Goal: Task Accomplishment & Management: Manage account settings

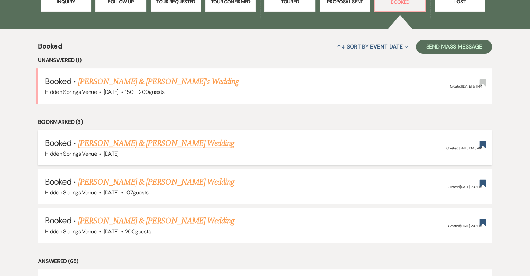
scroll to position [244, 0]
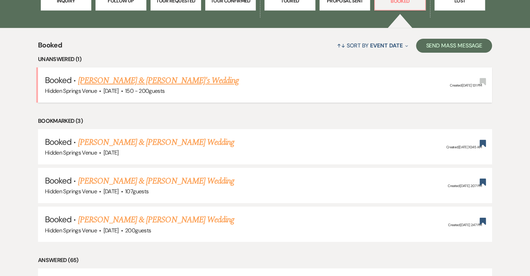
click at [188, 81] on link "[PERSON_NAME] & [PERSON_NAME]'s Wedding" at bounding box center [158, 80] width 161 height 13
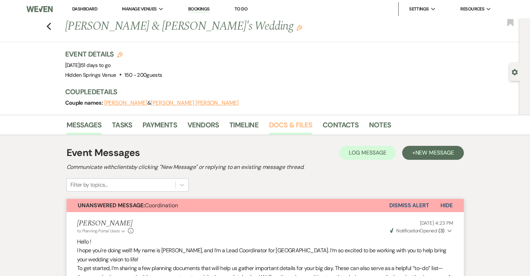
click at [294, 122] on link "Docs & Files" at bounding box center [290, 126] width 43 height 15
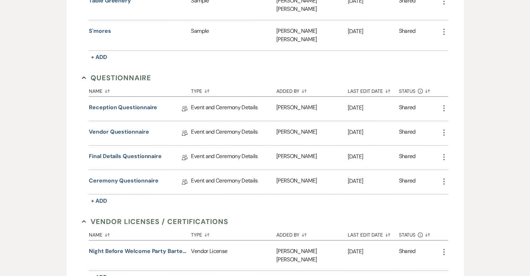
scroll to position [384, 0]
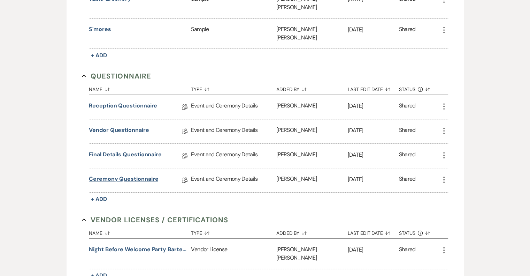
click at [135, 175] on link "Ceremony Questionnaire" at bounding box center [123, 180] width 69 height 11
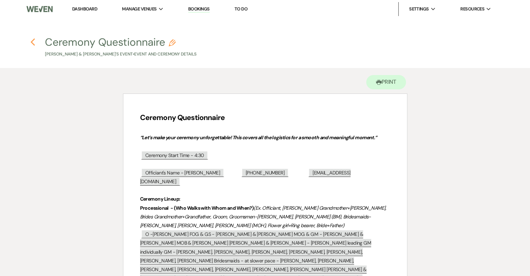
click at [33, 44] on icon "Previous" at bounding box center [32, 42] width 5 height 8
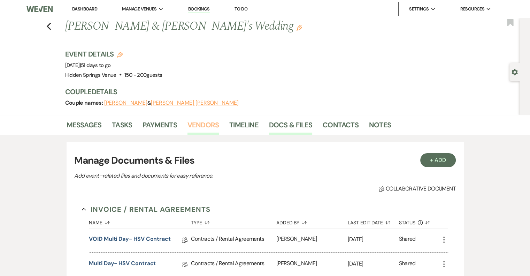
click at [200, 125] on link "Vendors" at bounding box center [203, 126] width 31 height 15
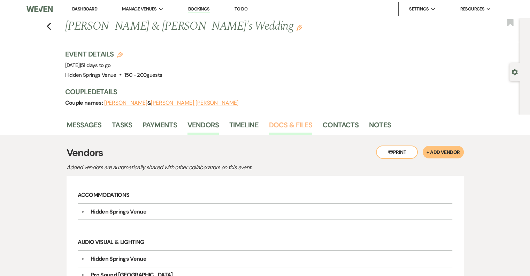
click at [280, 125] on link "Docs & Files" at bounding box center [290, 126] width 43 height 15
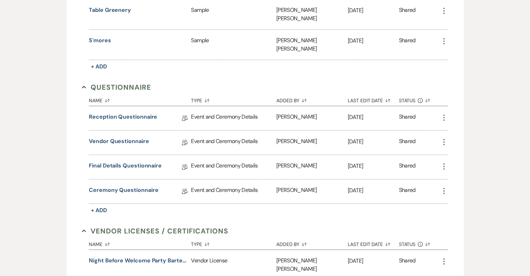
scroll to position [384, 0]
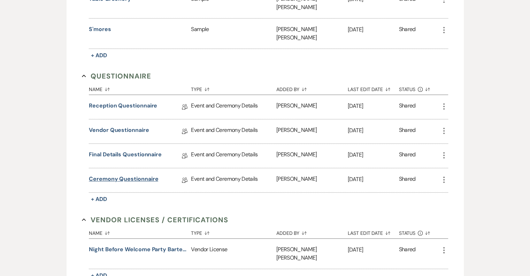
click at [130, 175] on link "Ceremony Questionnaire" at bounding box center [123, 180] width 69 height 11
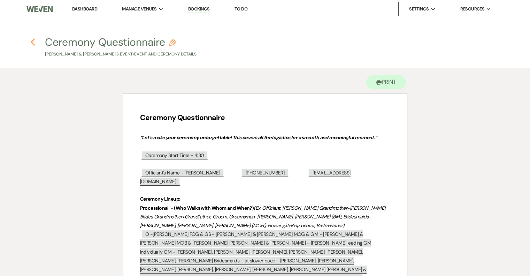
click at [32, 45] on icon "Previous" at bounding box center [32, 42] width 5 height 8
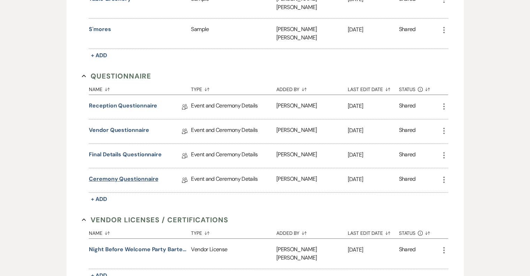
click at [121, 175] on link "Ceremony Questionnaire" at bounding box center [123, 180] width 69 height 11
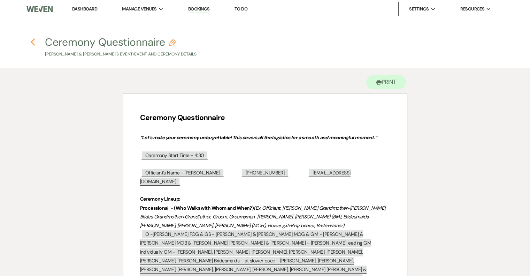
click at [32, 39] on icon "Previous" at bounding box center [32, 42] width 5 height 8
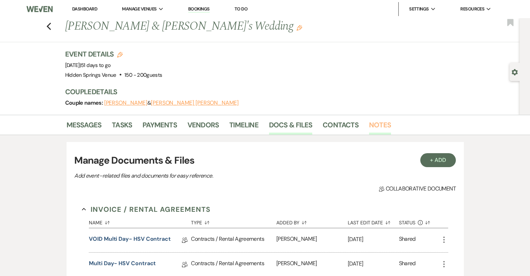
click at [381, 125] on link "Notes" at bounding box center [380, 126] width 22 height 15
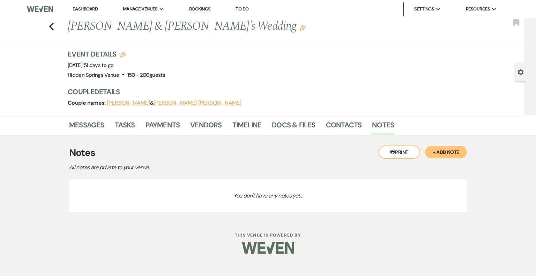
click at [446, 150] on button "+ Add Note" at bounding box center [446, 152] width 42 height 13
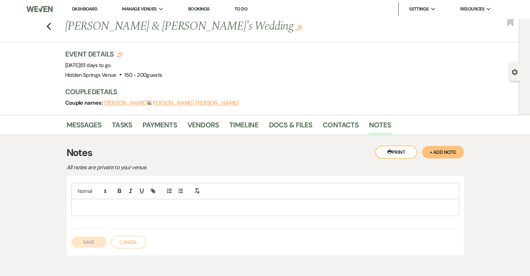
click at [143, 205] on p at bounding box center [265, 207] width 377 height 8
click at [89, 240] on button "Save" at bounding box center [88, 241] width 35 height 11
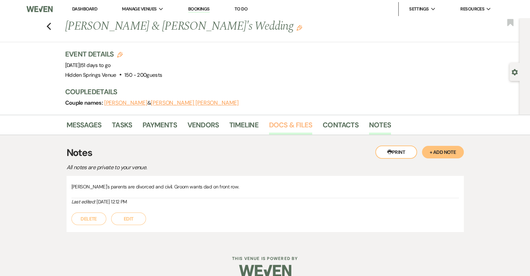
click at [285, 128] on link "Docs & Files" at bounding box center [290, 126] width 43 height 15
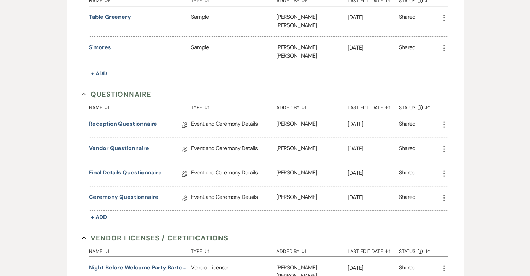
scroll to position [384, 0]
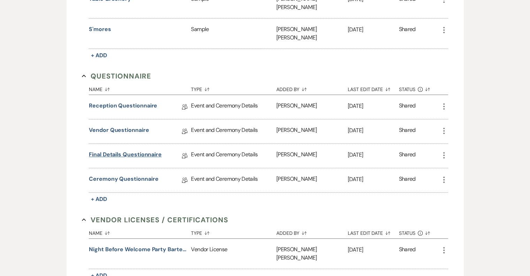
click at [117, 150] on link "Final Details Questionnaire" at bounding box center [125, 155] width 73 height 11
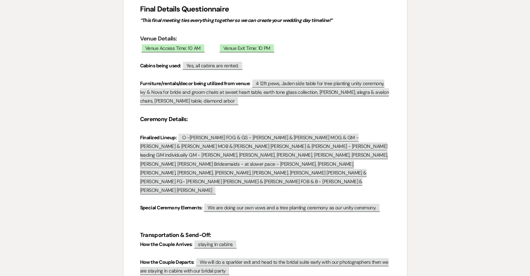
scroll to position [105, 0]
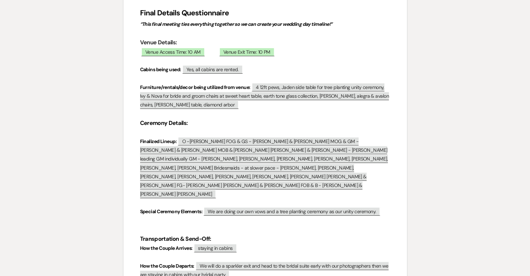
click at [397, 129] on div "Final Details Questionnaire “This final meeting ties everything together so we …" at bounding box center [265, 252] width 284 height 527
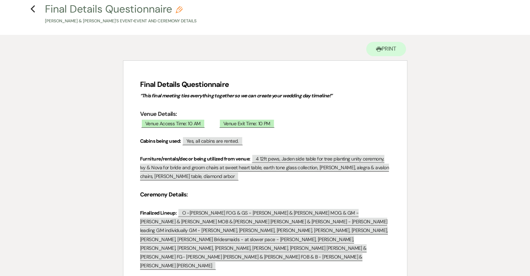
scroll to position [0, 0]
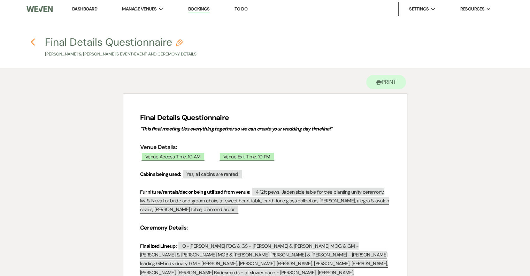
click at [33, 41] on icon "Previous" at bounding box center [32, 42] width 5 height 8
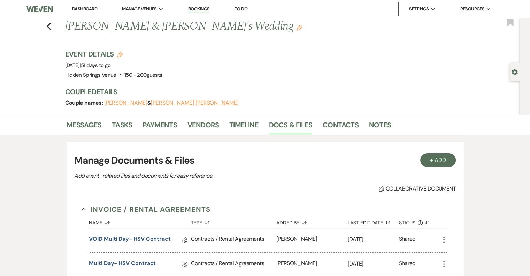
scroll to position [384, 0]
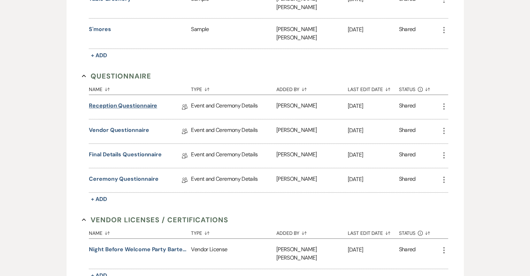
click at [110, 101] on link "Reception Questionnaire" at bounding box center [123, 106] width 68 height 11
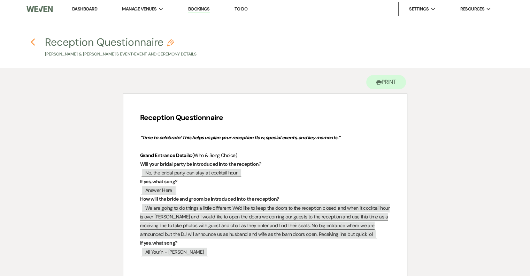
click at [34, 43] on icon "Previous" at bounding box center [32, 42] width 5 height 8
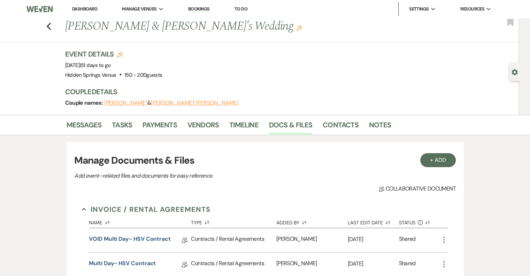
scroll to position [384, 0]
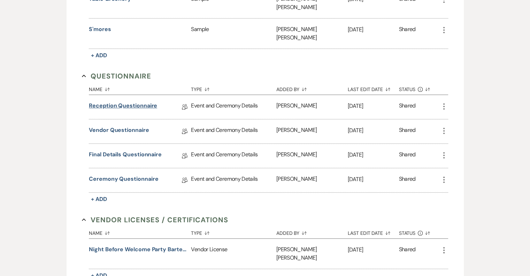
click at [121, 101] on link "Reception Questionnaire" at bounding box center [123, 106] width 68 height 11
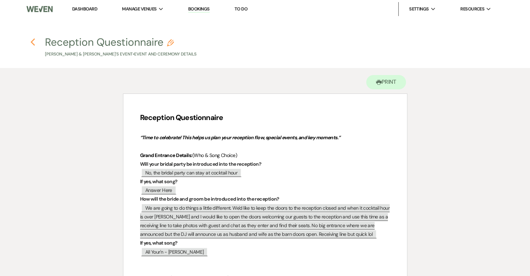
click at [31, 41] on icon "Previous" at bounding box center [32, 42] width 5 height 8
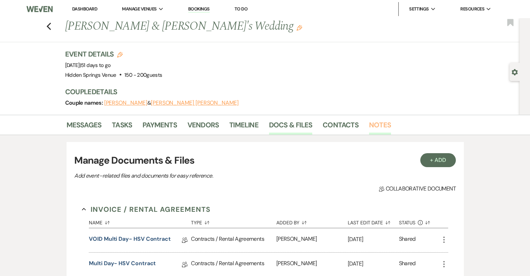
click at [378, 125] on link "Notes" at bounding box center [380, 126] width 22 height 15
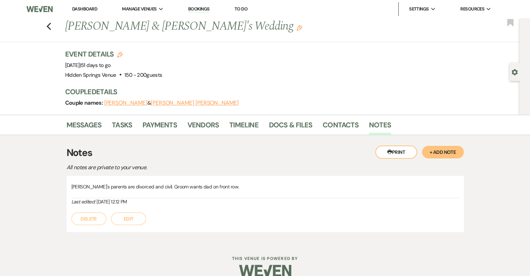
click at [127, 217] on button "Edit" at bounding box center [128, 218] width 35 height 13
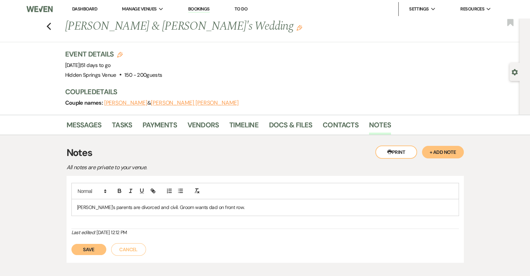
click at [231, 208] on p "[PERSON_NAME]'s parents are divorced and civil. Groom wants dad on front row." at bounding box center [265, 207] width 377 height 8
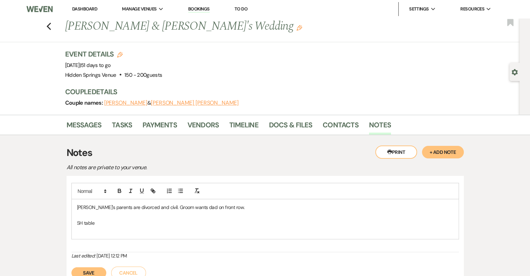
click at [233, 207] on p "[PERSON_NAME]'s parents are divorced and civil. Groom wants dad on front row." at bounding box center [265, 207] width 377 height 8
click at [106, 237] on p "SH table" at bounding box center [265, 239] width 377 height 8
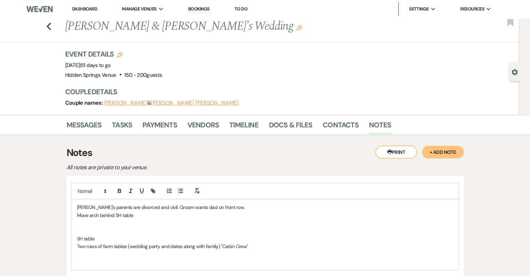
click at [141, 216] on p "Move arch behind SH table" at bounding box center [265, 215] width 377 height 8
click at [253, 245] on p "Two rows of farm tables (wedding party and dates along with family) "Cabin Crew"" at bounding box center [265, 246] width 377 height 8
click at [96, 246] on p "Two rows of farm tables (wedding party and dates along with family) "Cabin Crew"" at bounding box center [265, 246] width 377 height 8
click at [302, 247] on p "Two rows (possible one long of HB) of farm tables (wedding party and dates alon…" at bounding box center [265, 246] width 377 height 8
click at [303, 246] on p "Two rows (possible one long of HB) of farm tables (wedding party and dates alon…" at bounding box center [265, 246] width 377 height 8
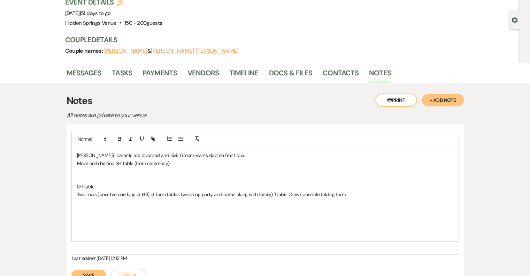
scroll to position [70, 0]
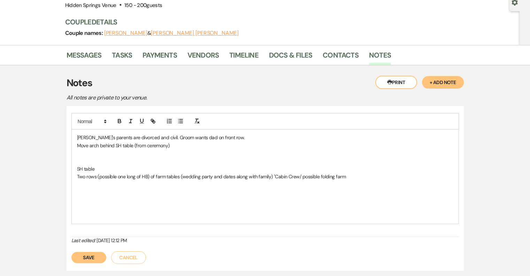
click at [344, 177] on p "Two rows (possible one long of HB) of farm tables (wedding party and dates alon…" at bounding box center [265, 177] width 377 height 8
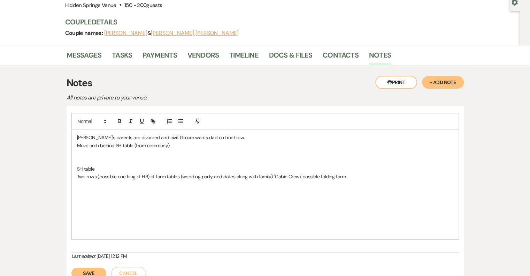
click at [349, 177] on p "Two rows (possible one long of HB) of farm tables (wedding party and dates alon…" at bounding box center [265, 177] width 377 height 8
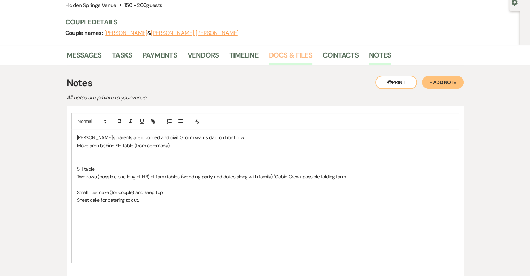
click at [278, 54] on link "Docs & Files" at bounding box center [290, 57] width 43 height 15
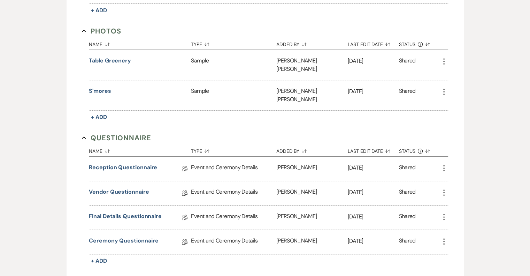
scroll to position [349, 0]
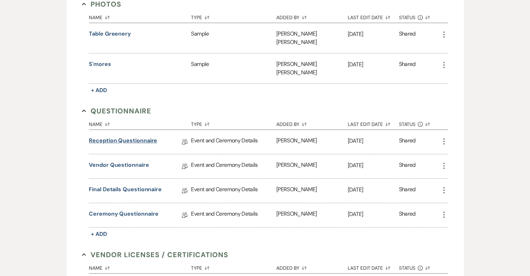
click at [114, 136] on link "Reception Questionnaire" at bounding box center [123, 141] width 68 height 11
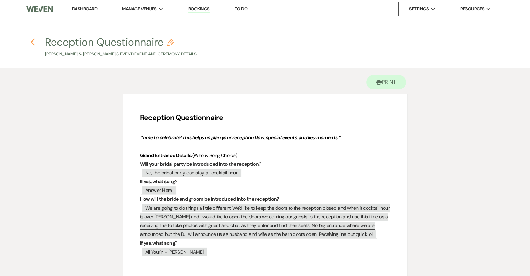
click at [33, 40] on use "button" at bounding box center [32, 42] width 5 height 8
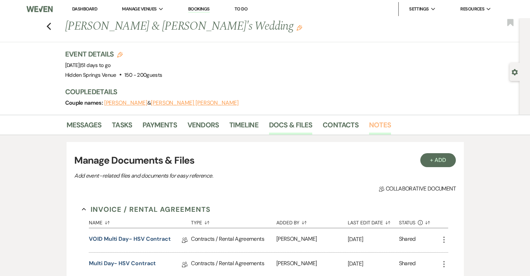
click at [374, 123] on link "Notes" at bounding box center [380, 126] width 22 height 15
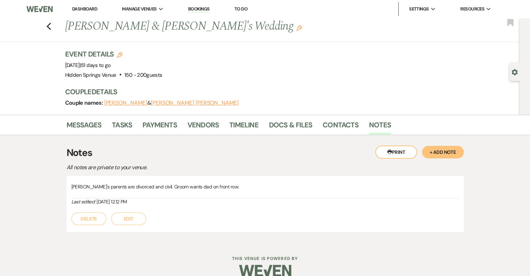
click at [129, 218] on button "Edit" at bounding box center [128, 218] width 35 height 13
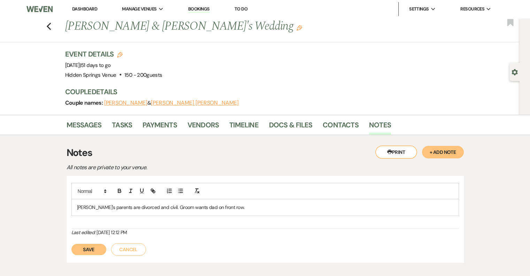
click at [231, 208] on p "[PERSON_NAME]'s parents are divorced and civil. Groom wants dad on front row." at bounding box center [265, 207] width 377 height 8
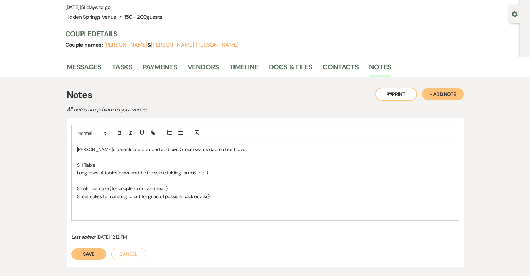
scroll to position [70, 0]
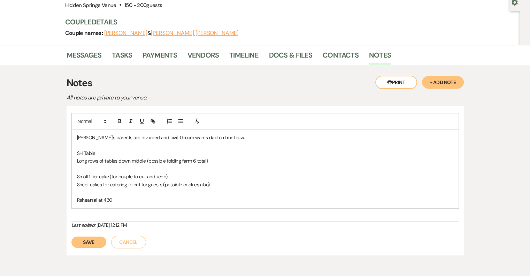
click at [92, 243] on button "Save" at bounding box center [88, 241] width 35 height 11
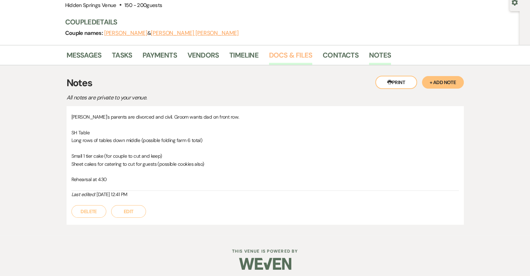
click at [283, 53] on link "Docs & Files" at bounding box center [290, 57] width 43 height 15
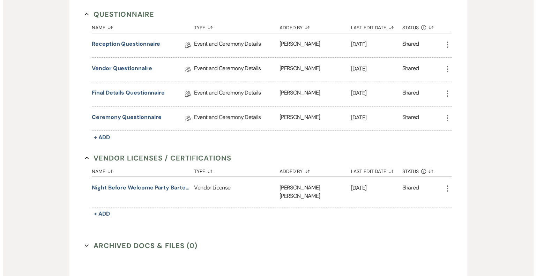
scroll to position [453, 0]
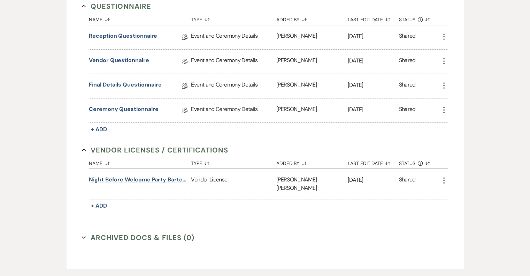
click at [142, 175] on button "Night Before Welcome Party Bartender License" at bounding box center [138, 179] width 99 height 8
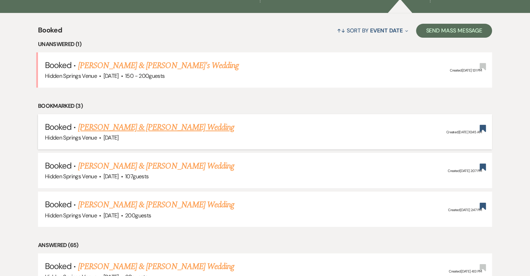
scroll to position [244, 0]
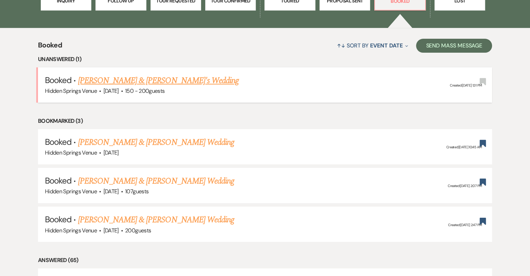
click at [193, 80] on link "[PERSON_NAME] & [PERSON_NAME]'s Wedding" at bounding box center [158, 80] width 161 height 13
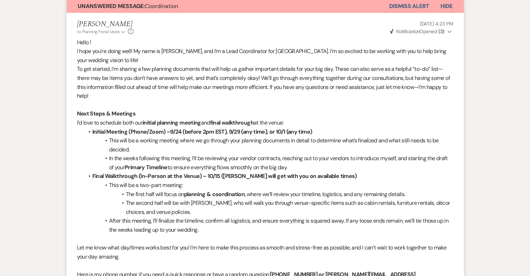
scroll to position [35, 0]
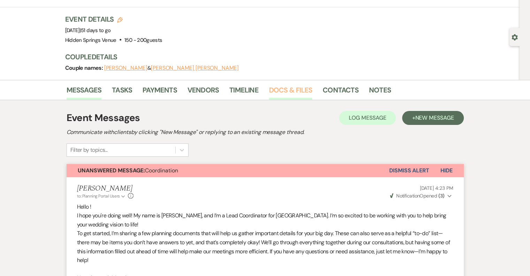
click at [294, 88] on link "Docs & Files" at bounding box center [290, 91] width 43 height 15
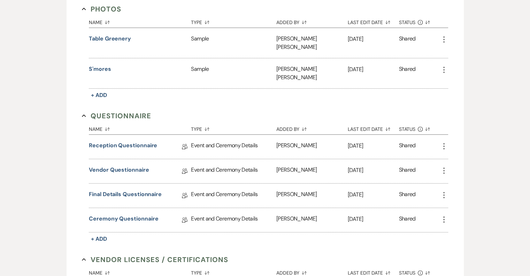
scroll to position [333, 0]
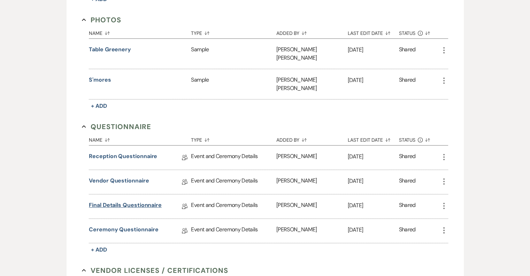
click at [120, 201] on link "Final Details Questionnaire" at bounding box center [125, 206] width 73 height 11
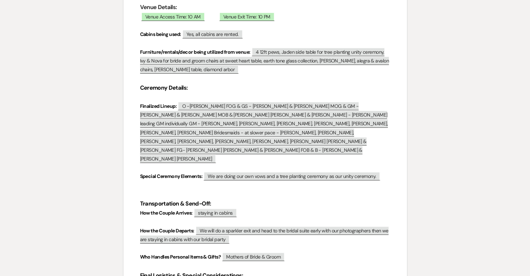
scroll to position [140, 0]
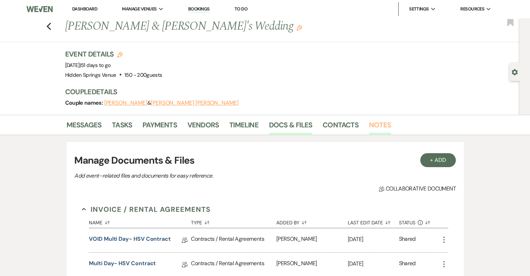
click at [377, 124] on link "Notes" at bounding box center [380, 126] width 22 height 15
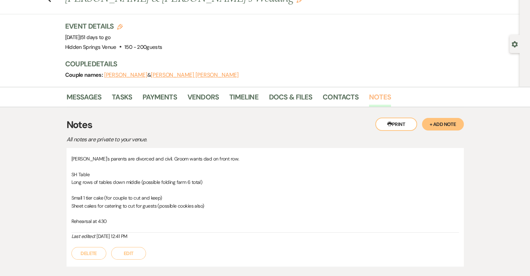
scroll to position [70, 0]
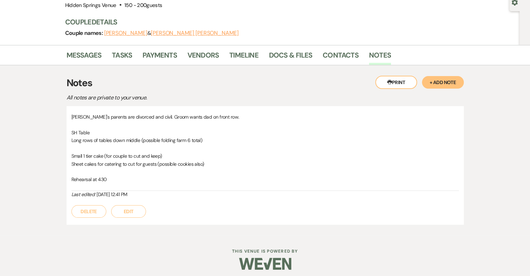
click at [126, 213] on button "Edit" at bounding box center [128, 211] width 35 height 13
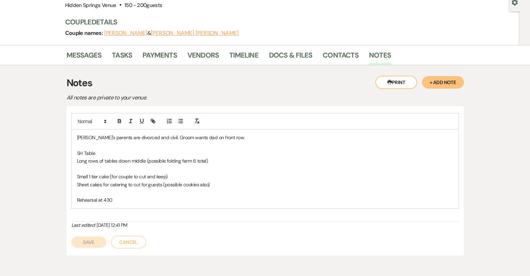
click at [137, 196] on p "Rehearsal at 430" at bounding box center [265, 200] width 377 height 8
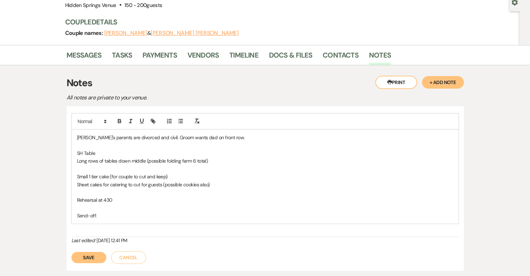
click at [118, 199] on p "Rehearsal at 430" at bounding box center [265, 200] width 377 height 8
click at [202, 57] on link "Vendors" at bounding box center [203, 57] width 31 height 15
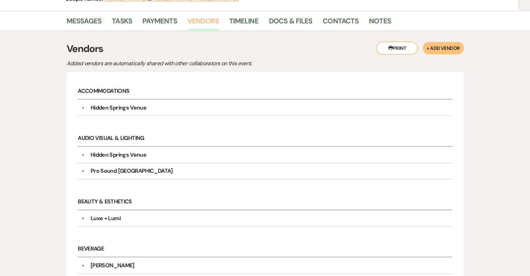
scroll to position [35, 0]
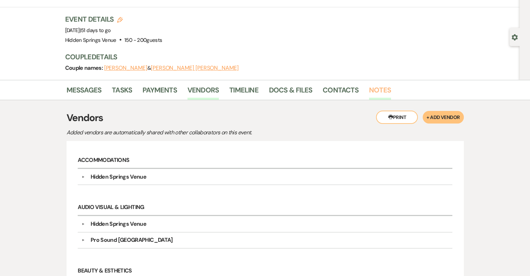
click at [376, 92] on link "Notes" at bounding box center [380, 91] width 22 height 15
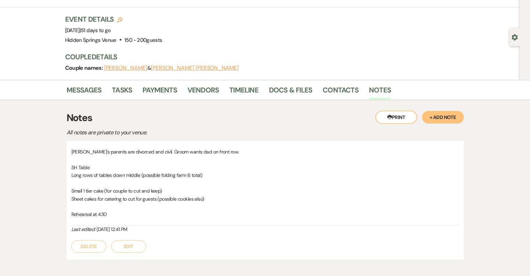
click at [126, 246] on button "Edit" at bounding box center [128, 246] width 35 height 13
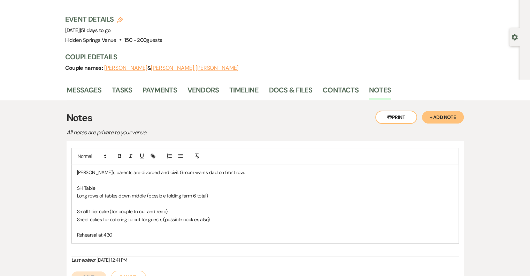
click at [120, 237] on p "Rehearsal at 430" at bounding box center [265, 235] width 377 height 8
click at [178, 238] on p "Rehearsal at 430 ([DATE])" at bounding box center [265, 235] width 377 height 8
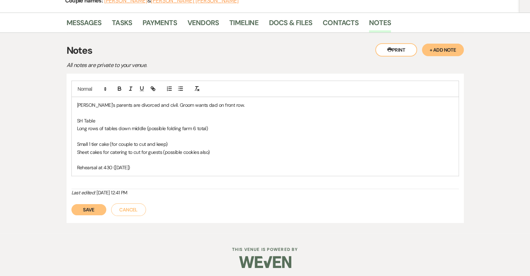
scroll to position [104, 0]
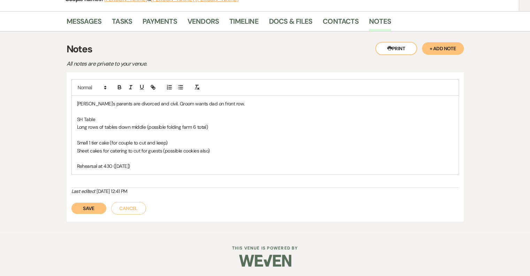
click at [88, 206] on button "Save" at bounding box center [88, 208] width 35 height 11
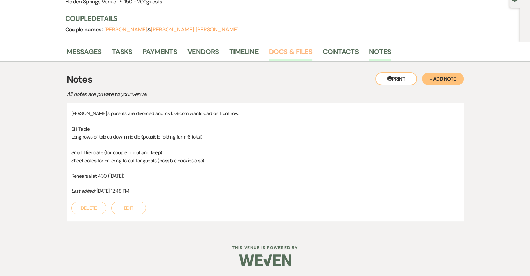
click at [274, 52] on link "Docs & Files" at bounding box center [290, 53] width 43 height 15
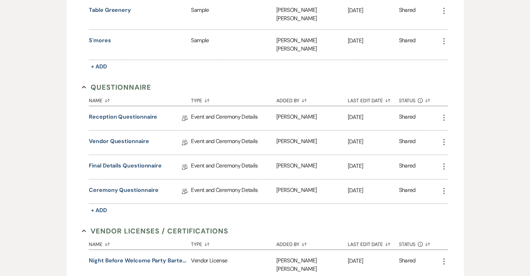
scroll to position [387, 0]
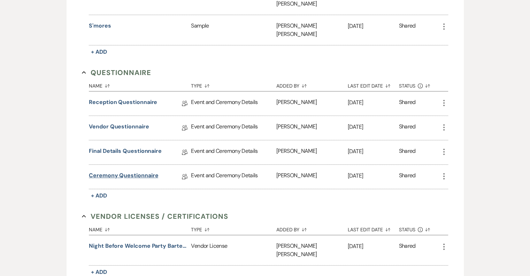
click at [124, 171] on link "Ceremony Questionnaire" at bounding box center [123, 176] width 69 height 11
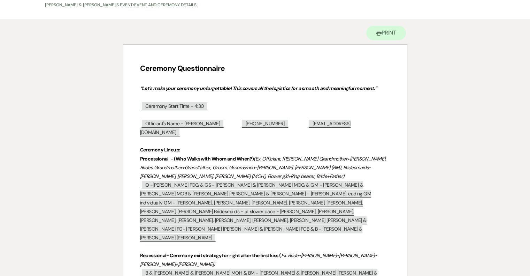
scroll to position [35, 0]
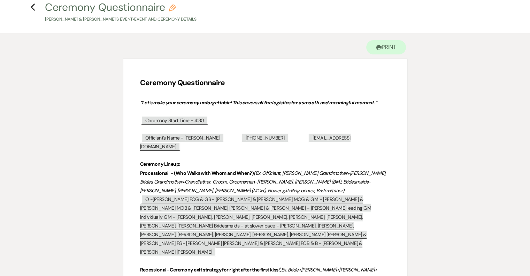
click at [36, 9] on h4 "Previous Ceremony Questionnaire Pencil [PERSON_NAME] & [PERSON_NAME]'s Event • …" at bounding box center [265, 11] width 502 height 23
click at [35, 9] on icon "Previous" at bounding box center [32, 7] width 5 height 8
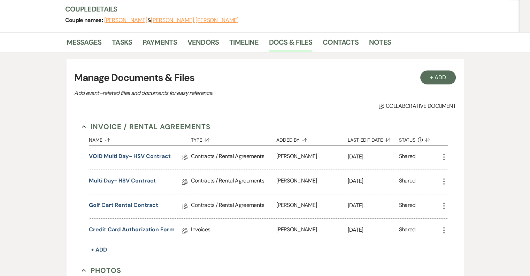
scroll to position [73, 0]
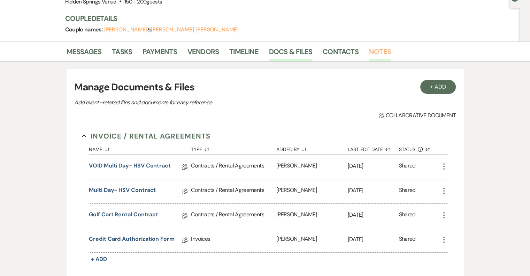
click at [380, 52] on link "Notes" at bounding box center [380, 53] width 22 height 15
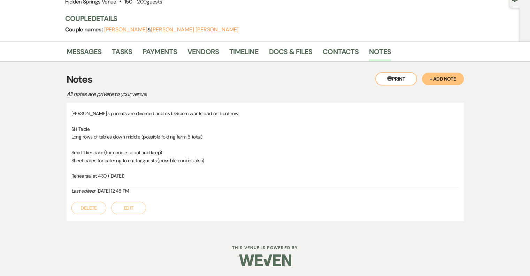
click at [128, 209] on button "Edit" at bounding box center [128, 208] width 35 height 13
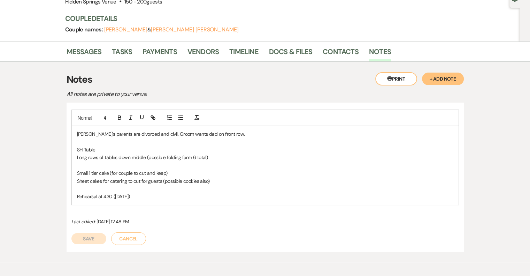
click at [138, 197] on p "Rehearsal at 430 ([DATE])" at bounding box center [265, 197] width 377 height 8
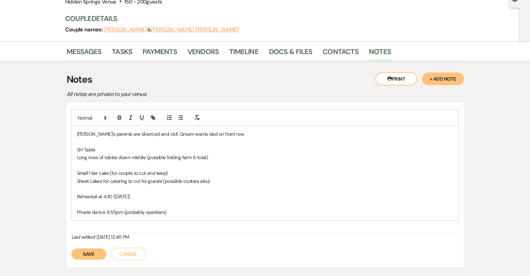
click at [89, 252] on button "Save" at bounding box center [88, 253] width 35 height 11
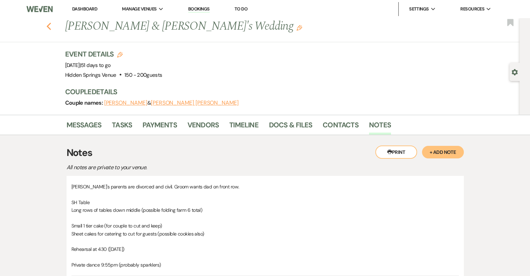
click at [52, 26] on icon "Previous" at bounding box center [48, 26] width 5 height 8
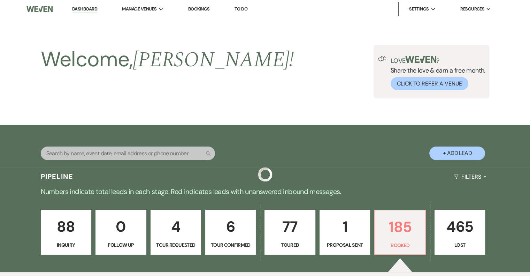
scroll to position [244, 0]
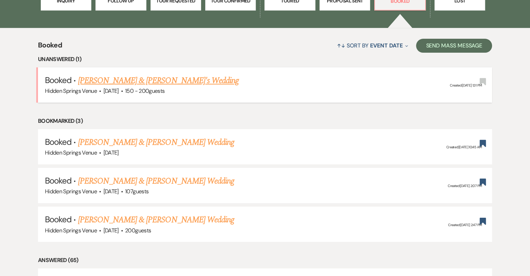
click at [167, 80] on link "[PERSON_NAME] & [PERSON_NAME]'s Wedding" at bounding box center [158, 80] width 161 height 13
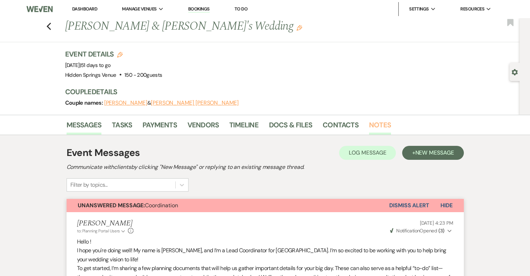
click at [370, 125] on link "Notes" at bounding box center [380, 126] width 22 height 15
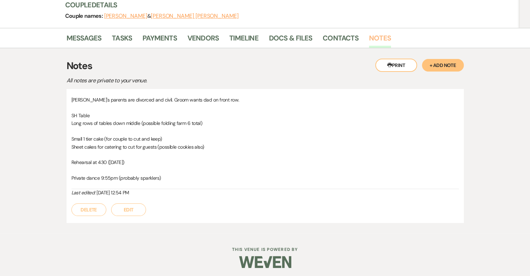
scroll to position [89, 0]
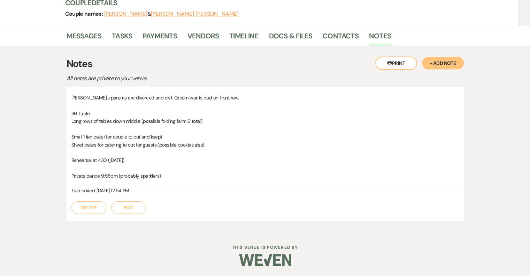
click at [121, 209] on button "Edit" at bounding box center [128, 207] width 35 height 13
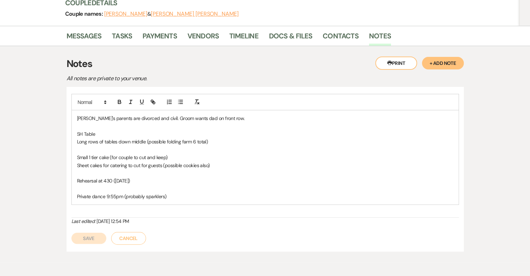
click at [180, 195] on p "Private dance 9:55pm (probably sparklers)" at bounding box center [265, 197] width 377 height 8
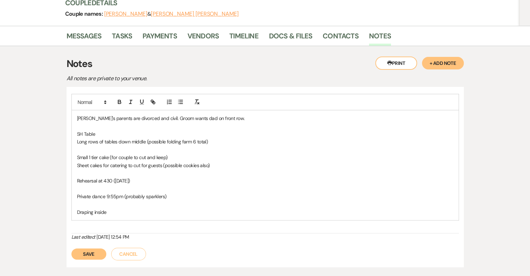
click at [88, 255] on button "Save" at bounding box center [88, 253] width 35 height 11
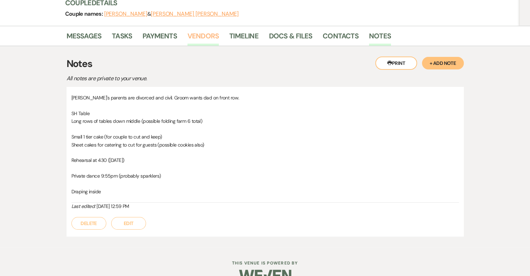
click at [206, 32] on link "Vendors" at bounding box center [203, 37] width 31 height 15
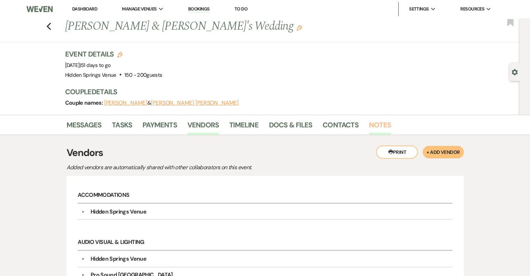
click at [377, 123] on link "Notes" at bounding box center [380, 126] width 22 height 15
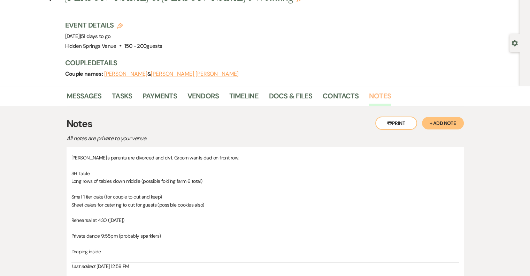
scroll to position [105, 0]
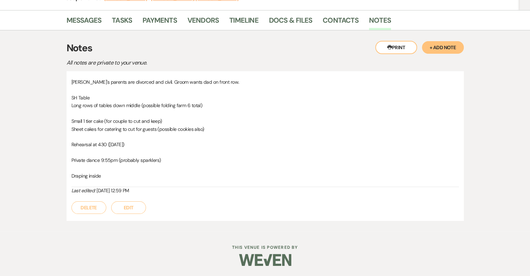
click at [131, 204] on button "Edit" at bounding box center [128, 207] width 35 height 13
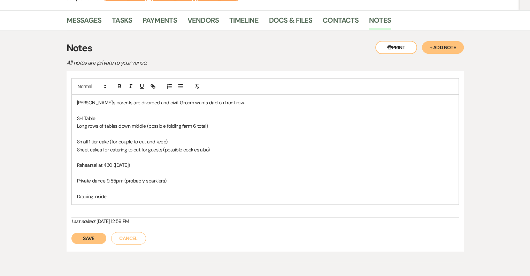
click at [119, 197] on p "Draping inside" at bounding box center [265, 197] width 377 height 8
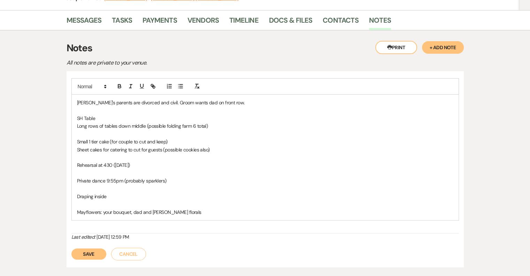
click at [83, 252] on button "Save" at bounding box center [88, 253] width 35 height 11
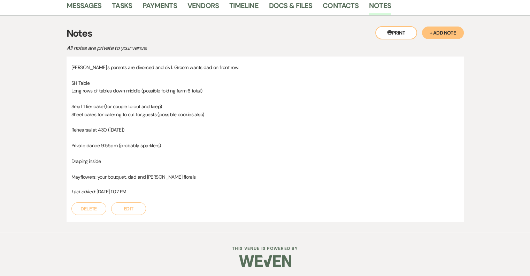
scroll to position [120, 0]
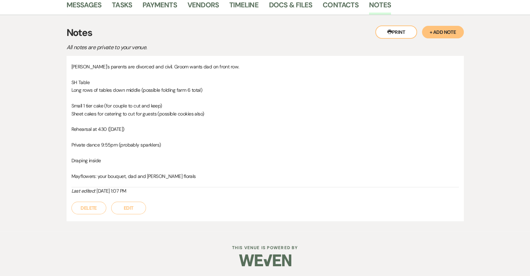
click at [194, 175] on p "Mayflowers: your bouquet, dad and [PERSON_NAME] florals" at bounding box center [265, 176] width 388 height 8
click at [178, 175] on p "Mayflowers: your bouquet, dad and [PERSON_NAME] florals" at bounding box center [265, 176] width 388 height 8
click at [128, 208] on button "Edit" at bounding box center [128, 208] width 35 height 13
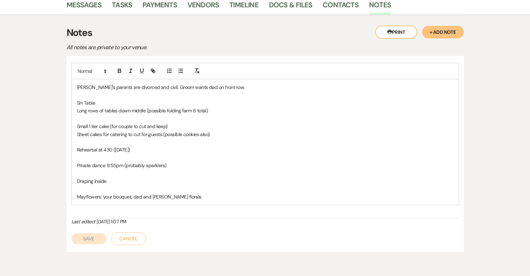
click at [186, 195] on p "Mayflowers: your bouquet, dad and [PERSON_NAME] florals" at bounding box center [265, 197] width 377 height 8
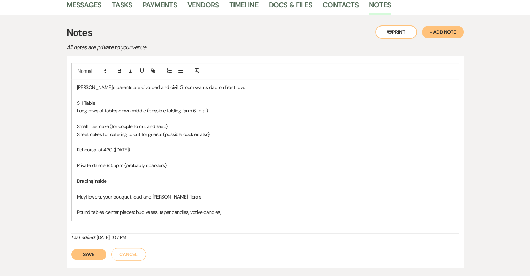
click at [82, 255] on button "Save" at bounding box center [88, 254] width 35 height 11
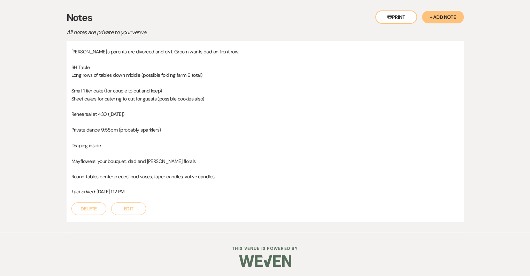
scroll to position [136, 0]
click at [220, 175] on p "Round tables center pieces: bud vases, taper candles, votive candles," at bounding box center [265, 176] width 388 height 8
click at [126, 207] on button "Edit" at bounding box center [128, 208] width 35 height 13
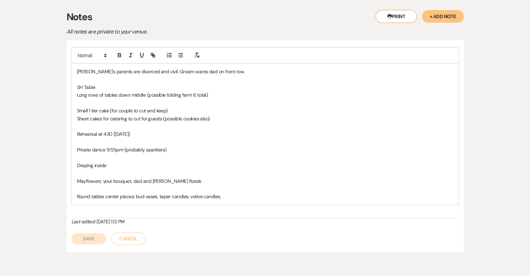
click at [223, 198] on p "Round tables center pieces: bud vases, taper candles, votive candles," at bounding box center [265, 197] width 377 height 8
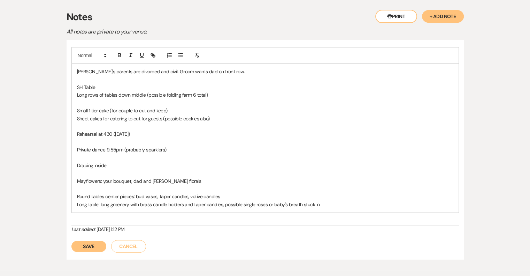
click at [84, 248] on button "Save" at bounding box center [88, 246] width 35 height 11
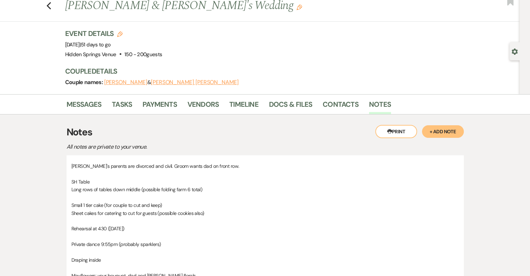
scroll to position [0, 0]
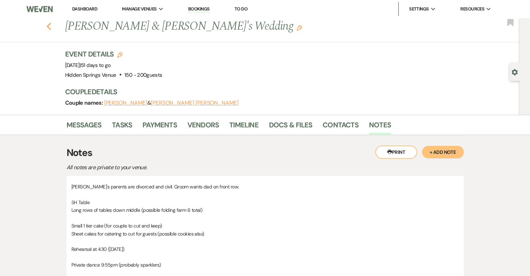
click at [52, 28] on icon "Previous" at bounding box center [48, 26] width 5 height 8
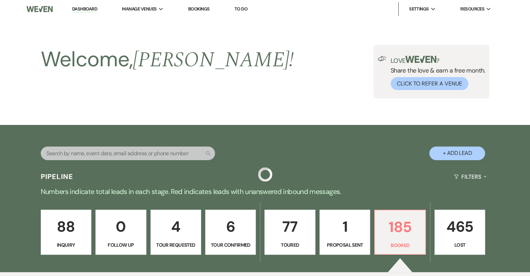
scroll to position [244, 0]
